Goal: Task Accomplishment & Management: Manage account settings

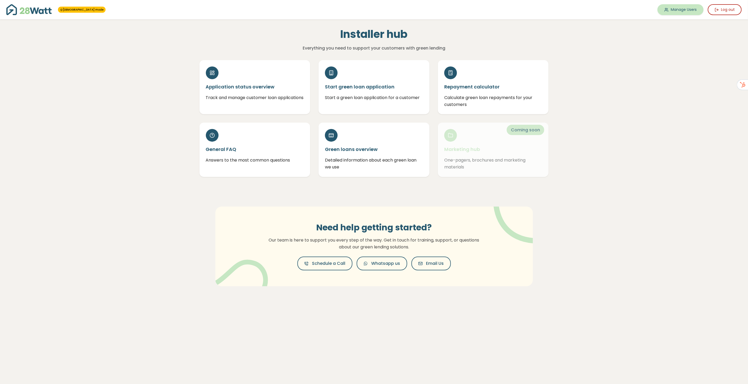
click at [679, 10] on link "Manage Users" at bounding box center [681, 9] width 46 height 11
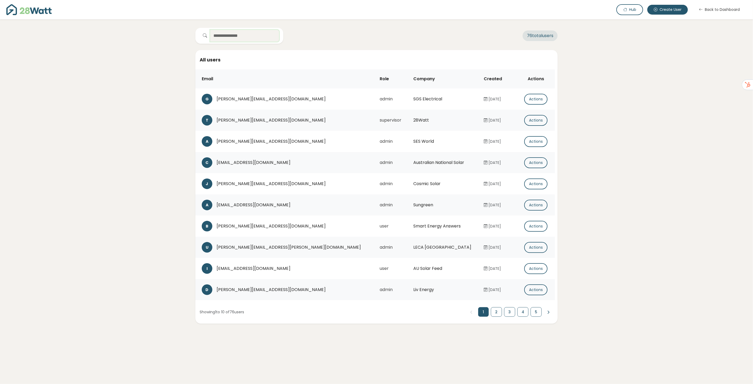
click at [239, 34] on input "text" at bounding box center [244, 36] width 69 height 12
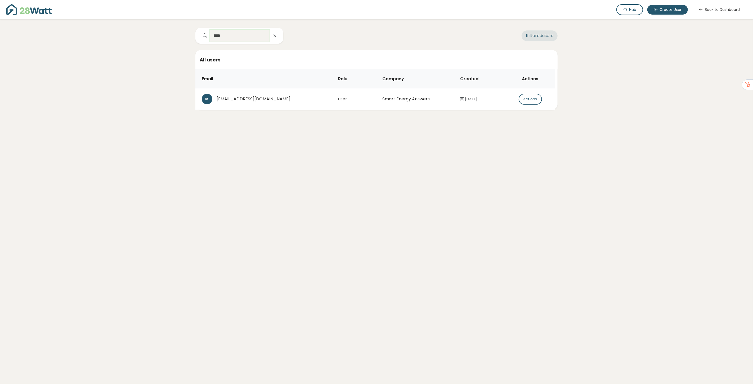
type input "****"
click at [275, 36] on icon "button" at bounding box center [275, 36] width 4 height 4
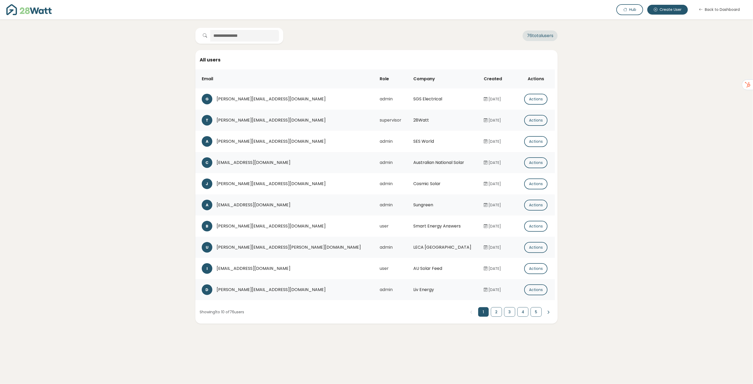
click at [48, 28] on div "76 total users All users Email Role Company Created Actions G [PERSON_NAME][EMA…" at bounding box center [376, 171] width 748 height 304
click at [33, 12] on img at bounding box center [28, 9] width 45 height 11
click at [633, 12] on button "Hub" at bounding box center [629, 9] width 27 height 11
